Goal: Transaction & Acquisition: Book appointment/travel/reservation

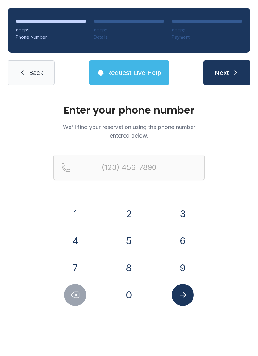
click at [31, 78] on link "Back" at bounding box center [31, 72] width 47 height 25
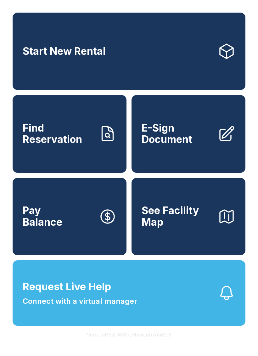
click at [149, 53] on link "Start New Rental" at bounding box center [129, 51] width 233 height 77
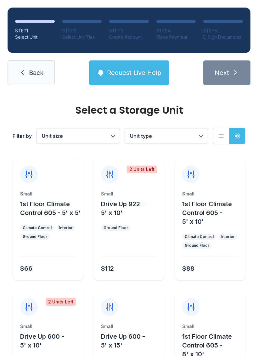
click at [31, 74] on span "Back" at bounding box center [36, 72] width 14 height 9
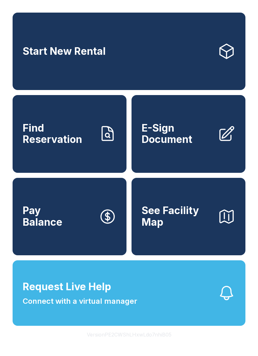
click at [84, 145] on span "Find Reservation" at bounding box center [58, 133] width 71 height 23
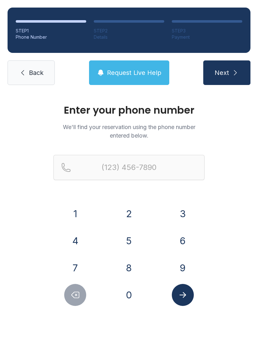
click at [129, 267] on button "8" at bounding box center [129, 268] width 22 height 22
click at [172, 250] on div "6" at bounding box center [183, 241] width 44 height 22
click at [71, 239] on button "4" at bounding box center [75, 241] width 22 height 22
click at [178, 259] on button "9" at bounding box center [183, 268] width 22 height 22
click at [66, 209] on button "1" at bounding box center [75, 214] width 22 height 22
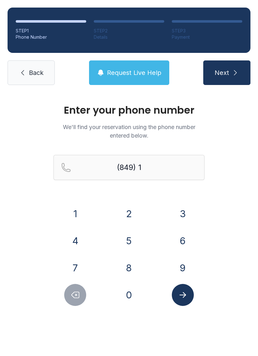
click at [75, 300] on button "Delete number" at bounding box center [75, 295] width 22 height 22
click at [76, 295] on icon "Delete number" at bounding box center [76, 295] width 8 height 6
click at [76, 243] on button "4" at bounding box center [75, 241] width 22 height 22
click at [74, 300] on button "Delete number" at bounding box center [75, 295] width 22 height 22
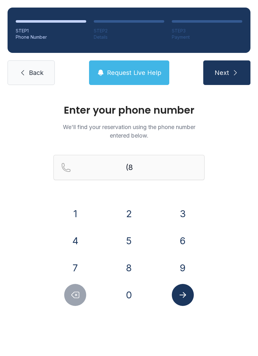
click at [183, 244] on button "6" at bounding box center [183, 241] width 22 height 22
click at [82, 242] on button "4" at bounding box center [75, 241] width 22 height 22
click at [180, 270] on button "9" at bounding box center [183, 268] width 22 height 22
click at [83, 213] on button "1" at bounding box center [75, 214] width 22 height 22
click at [129, 213] on button "2" at bounding box center [129, 214] width 22 height 22
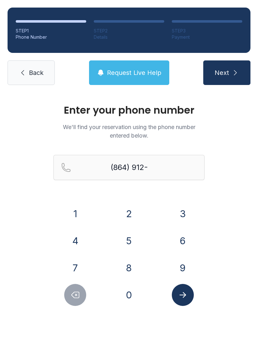
click at [75, 299] on icon "Delete number" at bounding box center [74, 294] width 9 height 9
click at [133, 241] on button "5" at bounding box center [129, 241] width 22 height 22
click at [128, 223] on button "2" at bounding box center [129, 214] width 22 height 22
click at [130, 303] on button "0" at bounding box center [129, 295] width 22 height 22
click at [197, 207] on div "3" at bounding box center [183, 214] width 44 height 22
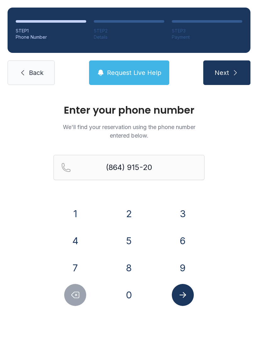
click at [197, 207] on div "3" at bounding box center [183, 214] width 44 height 22
click at [134, 242] on button "5" at bounding box center [129, 241] width 22 height 22
click at [70, 299] on icon "Delete number" at bounding box center [74, 294] width 9 height 9
click at [188, 209] on button "3" at bounding box center [183, 214] width 22 height 22
click at [125, 241] on button "5" at bounding box center [129, 241] width 22 height 22
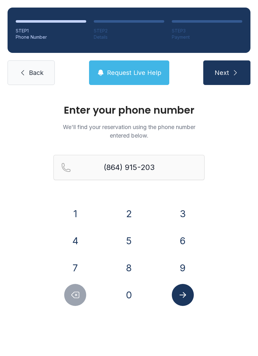
type input "[PHONE_NUMBER]"
click at [180, 295] on icon "Submit lookup form" at bounding box center [182, 295] width 7 height 6
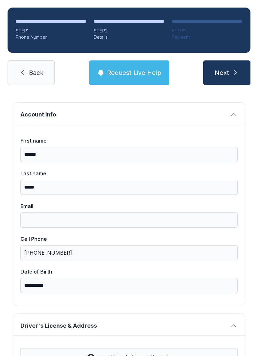
scroll to position [26, 0]
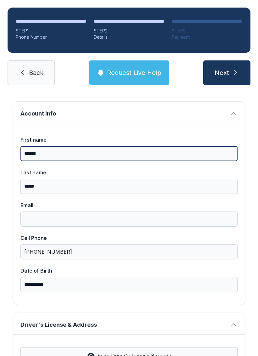
click at [169, 153] on input "******" at bounding box center [128, 153] width 217 height 15
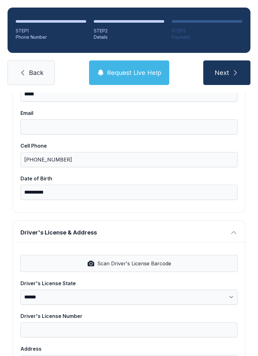
scroll to position [119, 0]
type input "******"
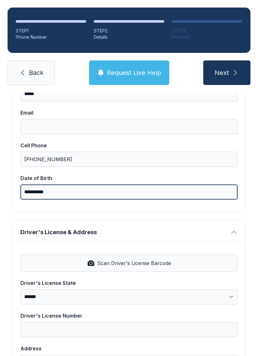
click at [137, 195] on input "**********" at bounding box center [128, 191] width 217 height 15
type input "*"
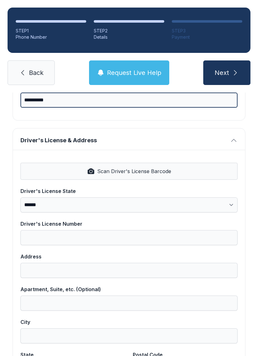
scroll to position [210, 0]
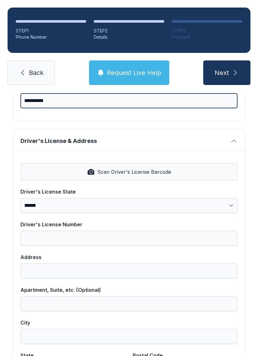
type input "**********"
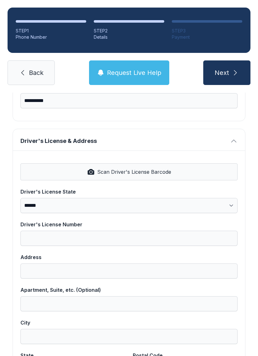
click at [177, 174] on button "Scan Driver's License Barcode" at bounding box center [128, 171] width 217 height 17
select select "**"
type input "*********"
type input "**********"
type input "******"
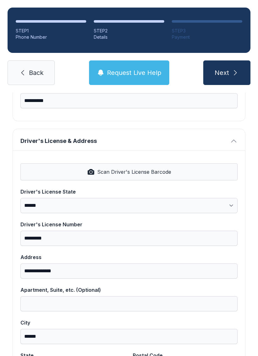
select select "**"
type input "*****"
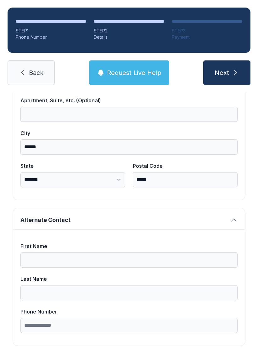
scroll to position [399, 0]
click at [227, 77] on button "Next" at bounding box center [226, 72] width 47 height 25
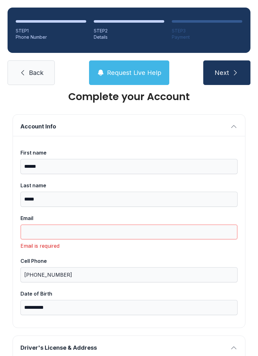
click at [99, 239] on input "Email" at bounding box center [128, 231] width 217 height 15
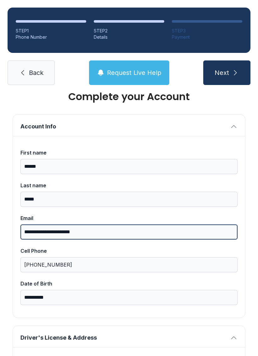
click at [48, 231] on input "**********" at bounding box center [128, 231] width 217 height 15
type input "**********"
click at [227, 73] on button "Next" at bounding box center [226, 72] width 47 height 25
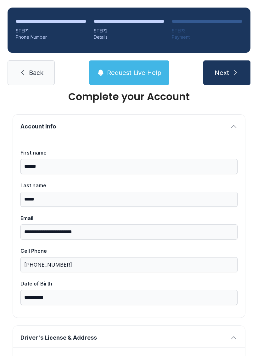
click at [223, 72] on span "Next" at bounding box center [222, 72] width 14 height 9
type input "*"
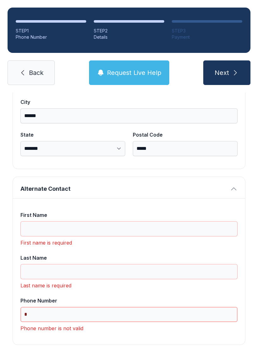
scroll to position [430, 0]
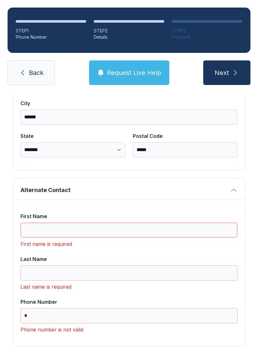
click at [132, 230] on input "First Name" at bounding box center [128, 229] width 217 height 15
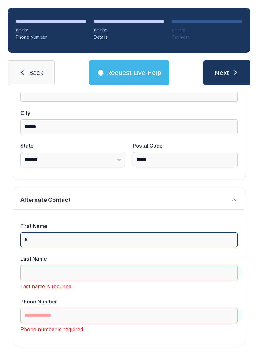
scroll to position [419, 0]
click at [60, 247] on input "*" at bounding box center [128, 240] width 217 height 15
type input "*"
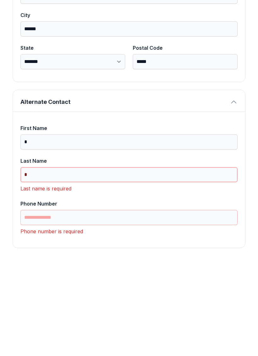
scroll to position [409, 0]
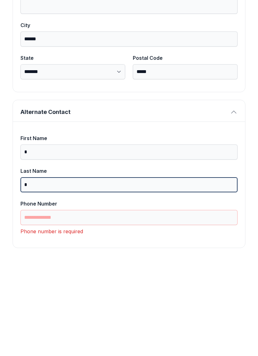
type input "*"
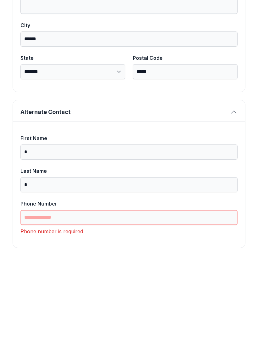
click at [83, 308] on input "Phone Number" at bounding box center [128, 315] width 217 height 15
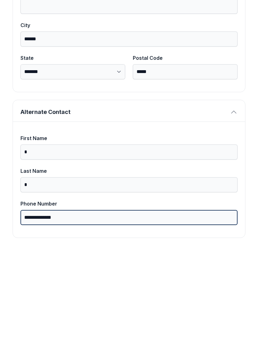
scroll to position [399, 0]
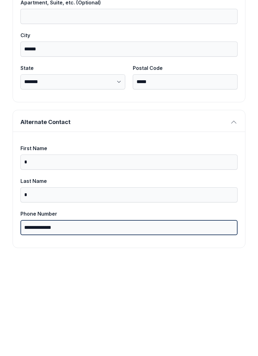
type input "**********"
click at [227, 60] on button "Next" at bounding box center [226, 72] width 47 height 25
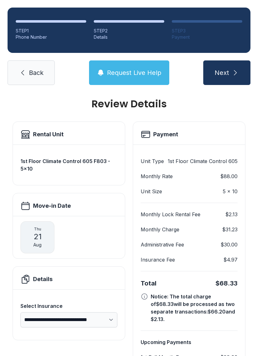
scroll to position [6, 0]
click at [151, 68] on span "Request Live Help" at bounding box center [134, 72] width 54 height 9
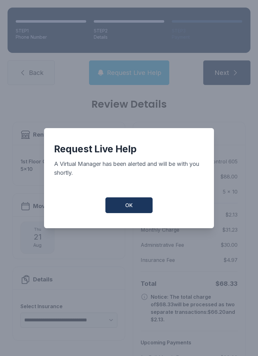
click at [128, 205] on span "OK" at bounding box center [129, 205] width 8 height 8
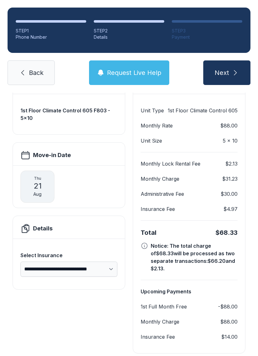
scroll to position [57, 0]
click at [146, 242] on icon at bounding box center [145, 246] width 8 height 8
click at [148, 242] on div "Notice: The total charge of $68.33 will be processed as two separate transactio…" at bounding box center [189, 257] width 97 height 30
click at [149, 227] on div "Total $68.33 Notice: The total charge of $68.33 will be processed as two separa…" at bounding box center [189, 250] width 97 height 59
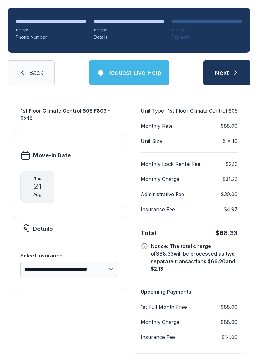
click at [146, 226] on div "Total $68.33 Notice: The total charge of $68.33 will be processed as two separa…" at bounding box center [189, 250] width 97 height 59
click at [148, 242] on icon at bounding box center [145, 246] width 8 height 8
click at [150, 63] on button "Request Live Help" at bounding box center [129, 72] width 80 height 25
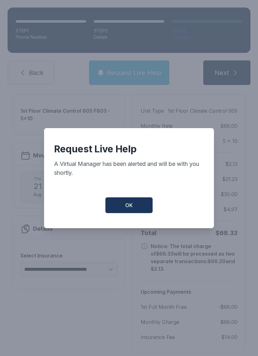
click at [129, 210] on button "OK" at bounding box center [128, 205] width 47 height 16
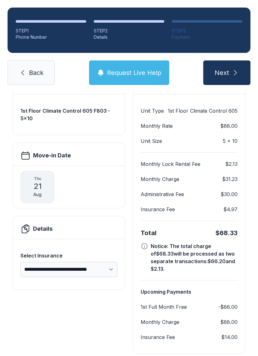
click at [232, 69] on icon "submit" at bounding box center [236, 73] width 8 height 8
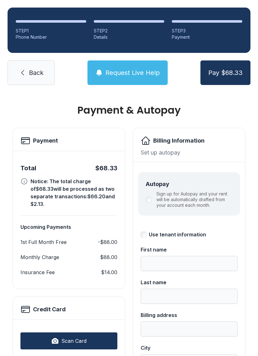
click at [35, 63] on link "Back" at bounding box center [31, 72] width 47 height 25
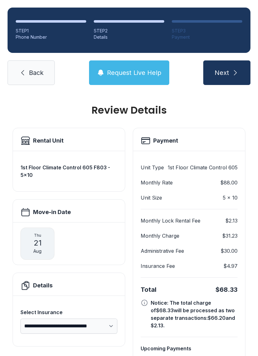
click at [42, 80] on link "Back" at bounding box center [31, 72] width 47 height 25
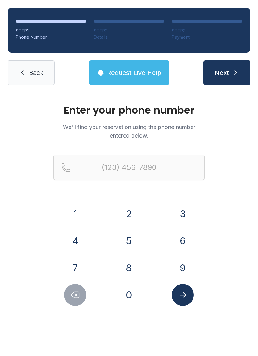
click at [43, 84] on link "Back" at bounding box center [31, 72] width 47 height 25
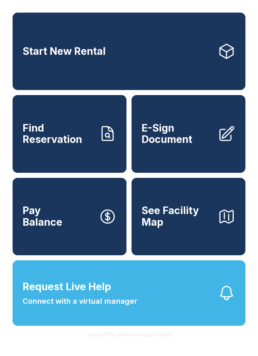
click at [43, 84] on link "Start New Rental" at bounding box center [129, 51] width 233 height 77
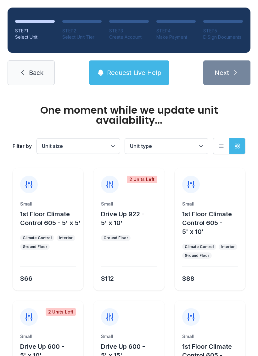
click at [41, 85] on link "Back" at bounding box center [31, 72] width 47 height 25
